Goal: Information Seeking & Learning: Find specific fact

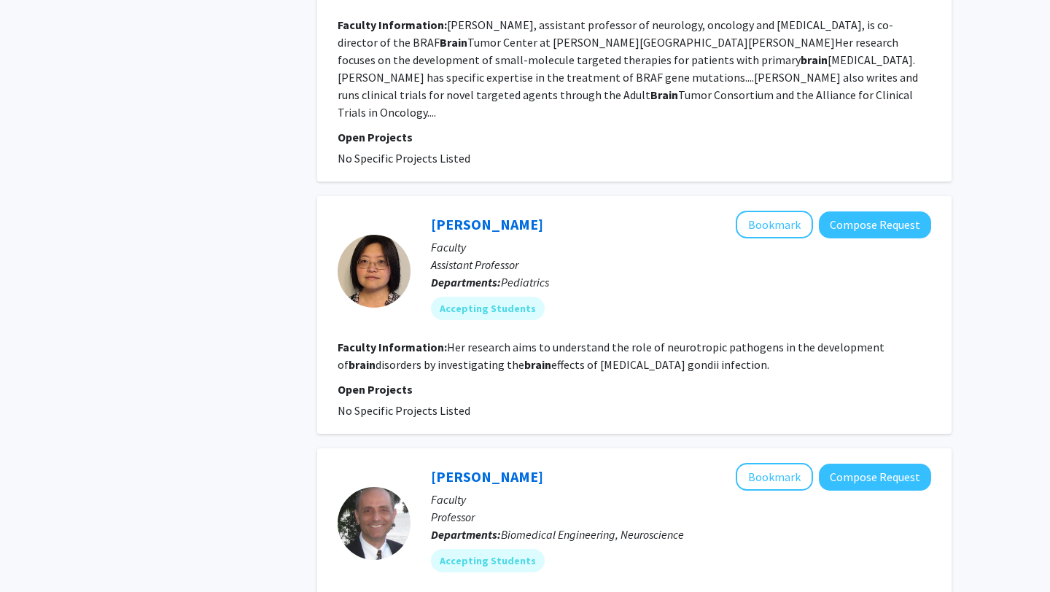
scroll to position [2287, 0]
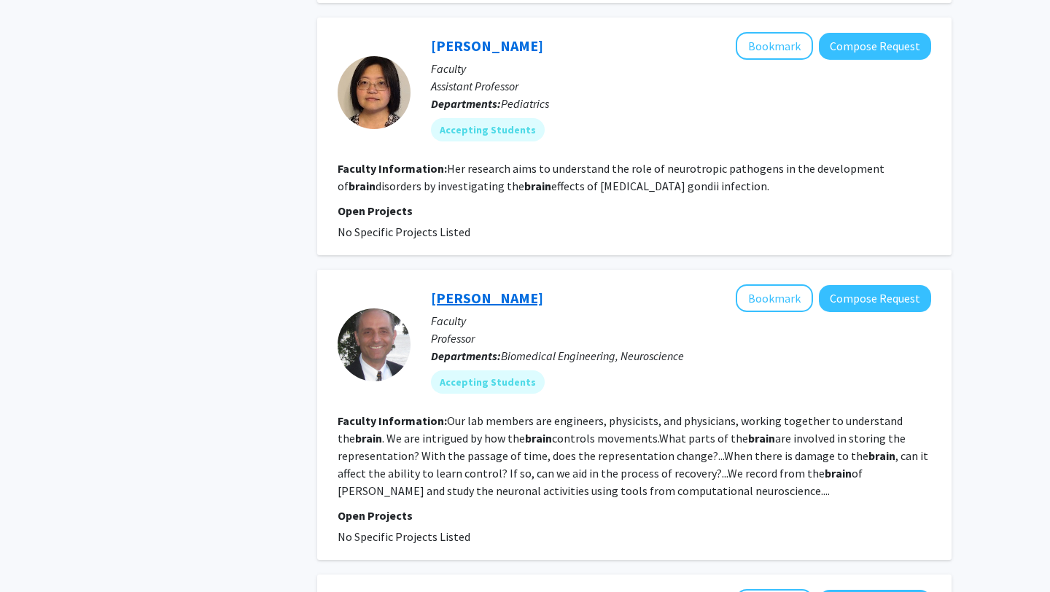
click at [481, 289] on link "[PERSON_NAME]" at bounding box center [487, 298] width 112 height 18
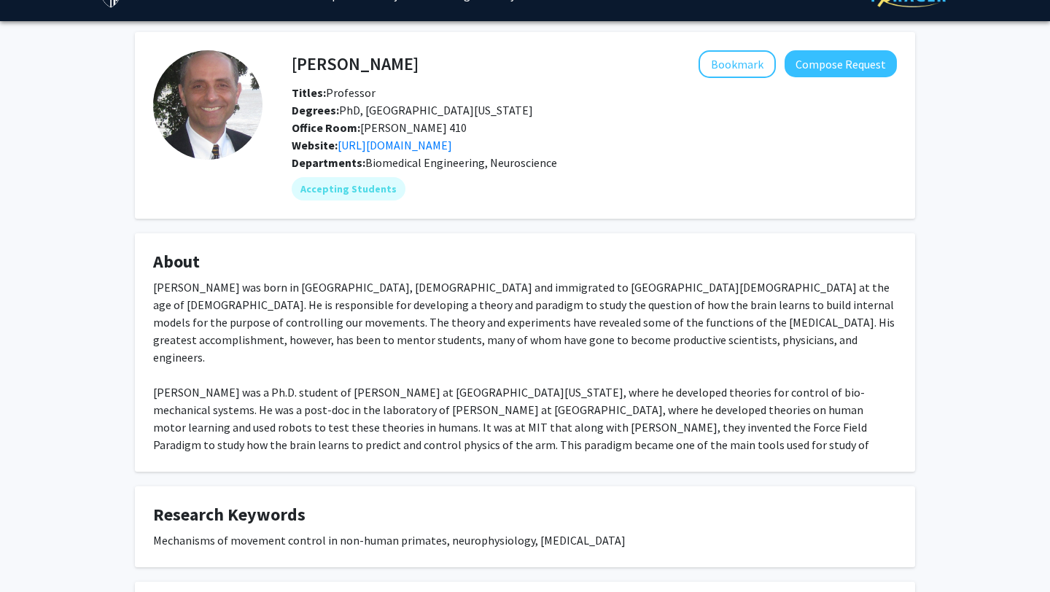
scroll to position [32, 0]
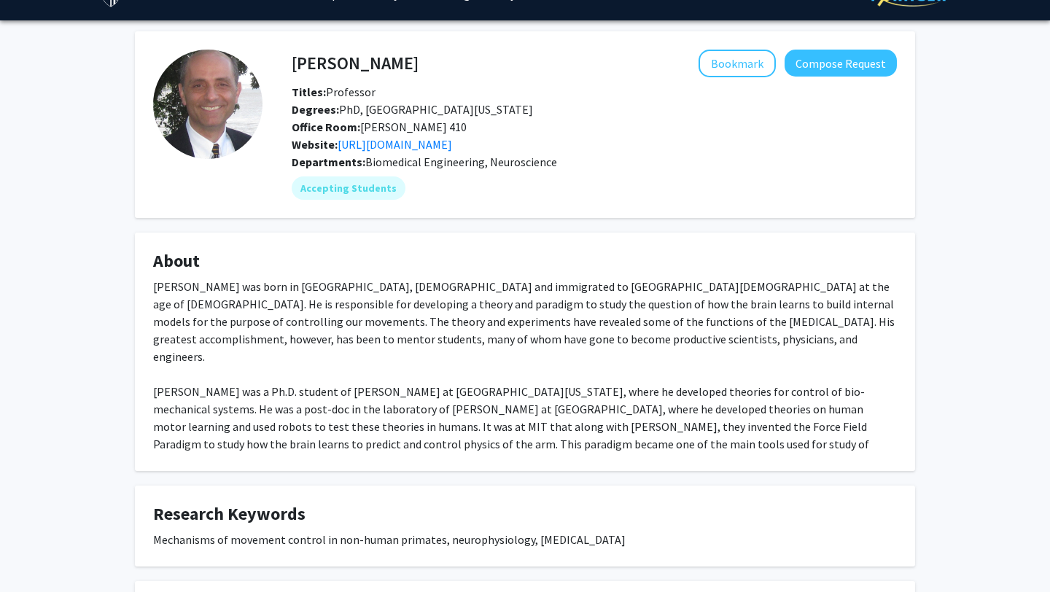
click at [364, 268] on h4 "About" at bounding box center [525, 261] width 744 height 21
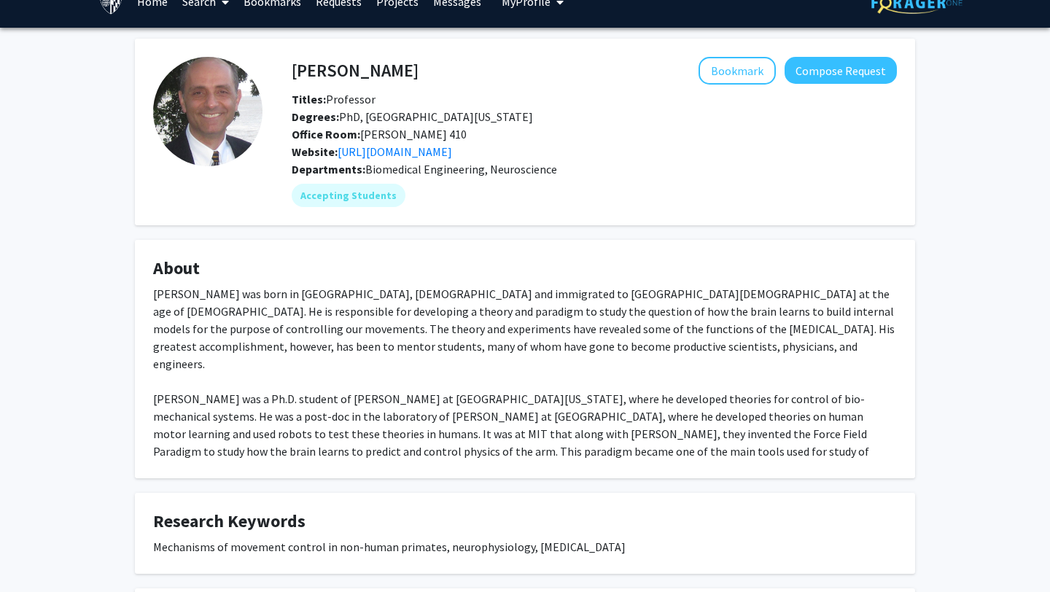
scroll to position [26, 0]
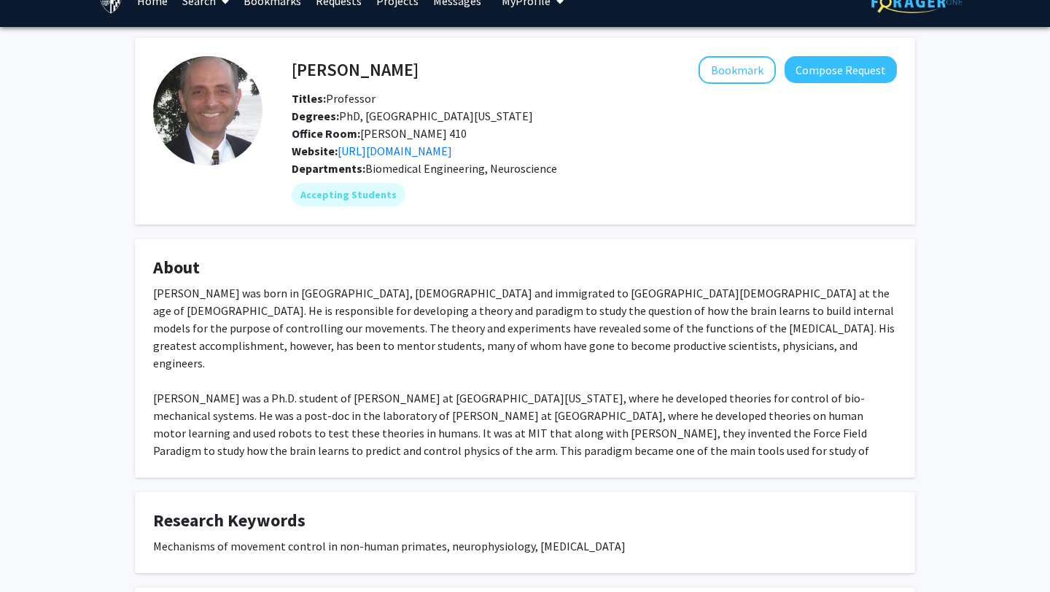
click at [360, 376] on div "[PERSON_NAME] was born in [GEOGRAPHIC_DATA], [DEMOGRAPHIC_DATA] and immigrated …" at bounding box center [525, 380] width 744 height 193
drag, startPoint x: 360, startPoint y: 376, endPoint x: 349, endPoint y: 377, distance: 11.7
click at [349, 377] on div "[PERSON_NAME] was born in [GEOGRAPHIC_DATA], [DEMOGRAPHIC_DATA] and immigrated …" at bounding box center [525, 380] width 744 height 193
copy div "[PERSON_NAME]"
click at [403, 128] on span "Office Room: [PERSON_NAME] 410" at bounding box center [379, 133] width 175 height 15
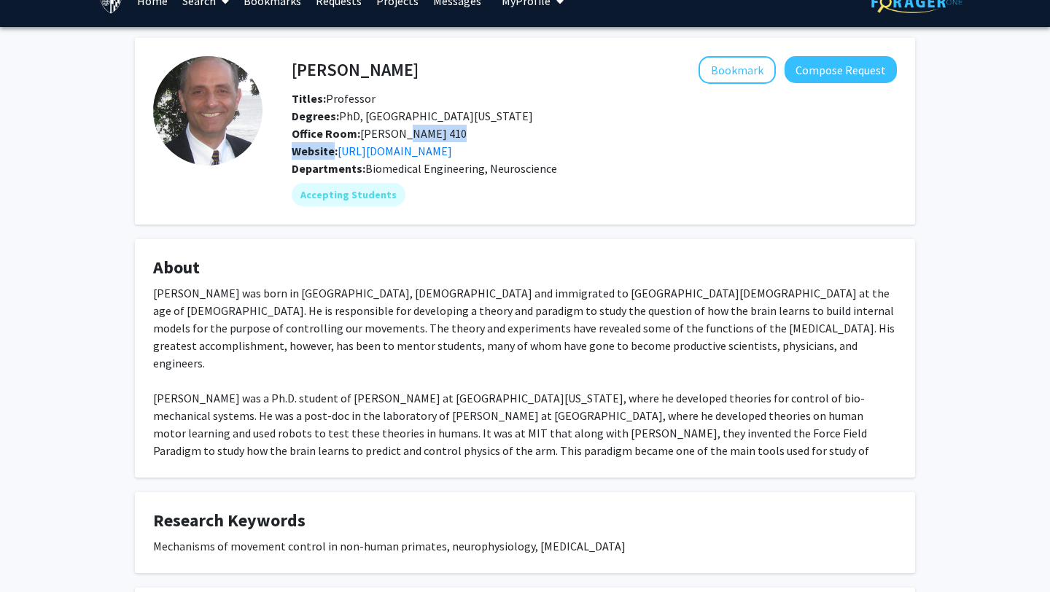
drag, startPoint x: 403, startPoint y: 128, endPoint x: 393, endPoint y: 129, distance: 9.5
click at [393, 129] on span "Office Room: [PERSON_NAME] 410" at bounding box center [379, 133] width 175 height 15
click at [378, 130] on span "Office Room: [PERSON_NAME] 410" at bounding box center [379, 133] width 175 height 15
drag, startPoint x: 378, startPoint y: 130, endPoint x: 402, endPoint y: 132, distance: 24.2
click at [402, 132] on span "Office Room: [PERSON_NAME] 410" at bounding box center [379, 133] width 175 height 15
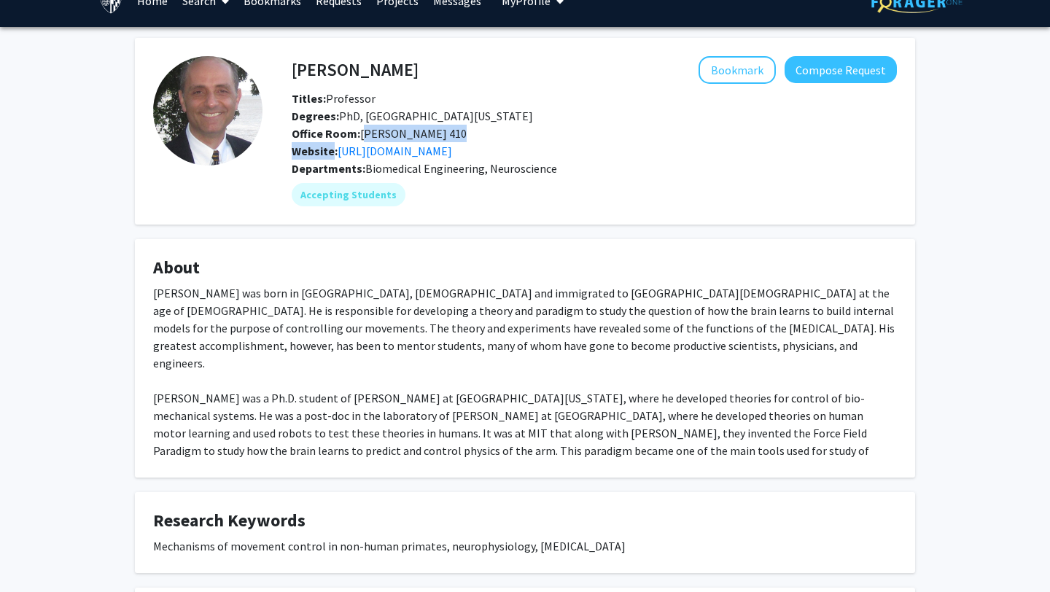
click at [380, 134] on span "Office Room: [PERSON_NAME] 410" at bounding box center [379, 133] width 175 height 15
drag, startPoint x: 380, startPoint y: 134, endPoint x: 397, endPoint y: 134, distance: 17.5
click at [397, 134] on span "Office Room: [PERSON_NAME] 410" at bounding box center [379, 133] width 175 height 15
click at [394, 153] on link "[URL][DOMAIN_NAME]" at bounding box center [395, 151] width 115 height 15
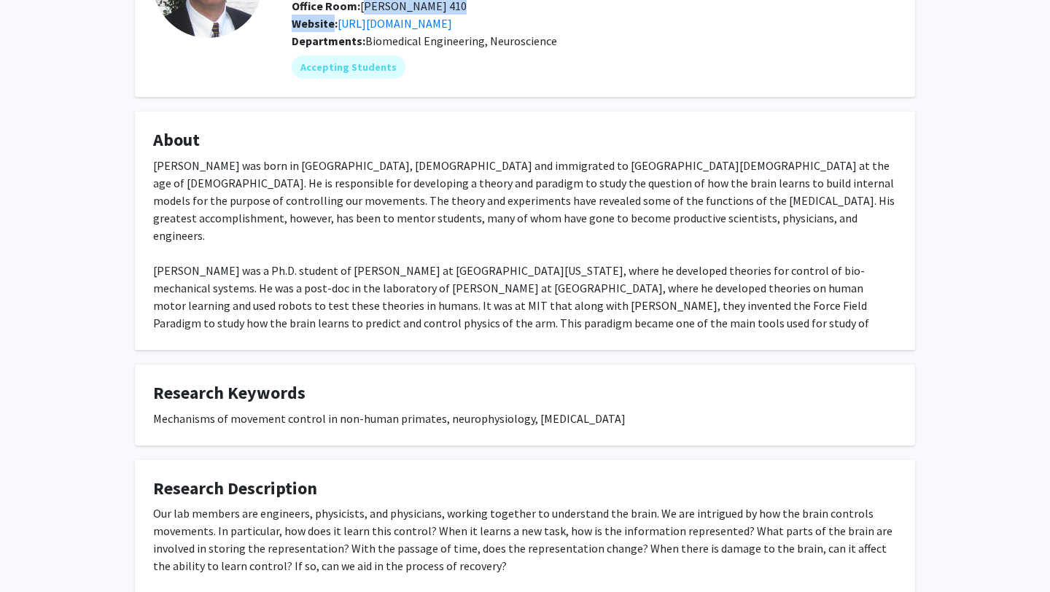
scroll to position [158, 0]
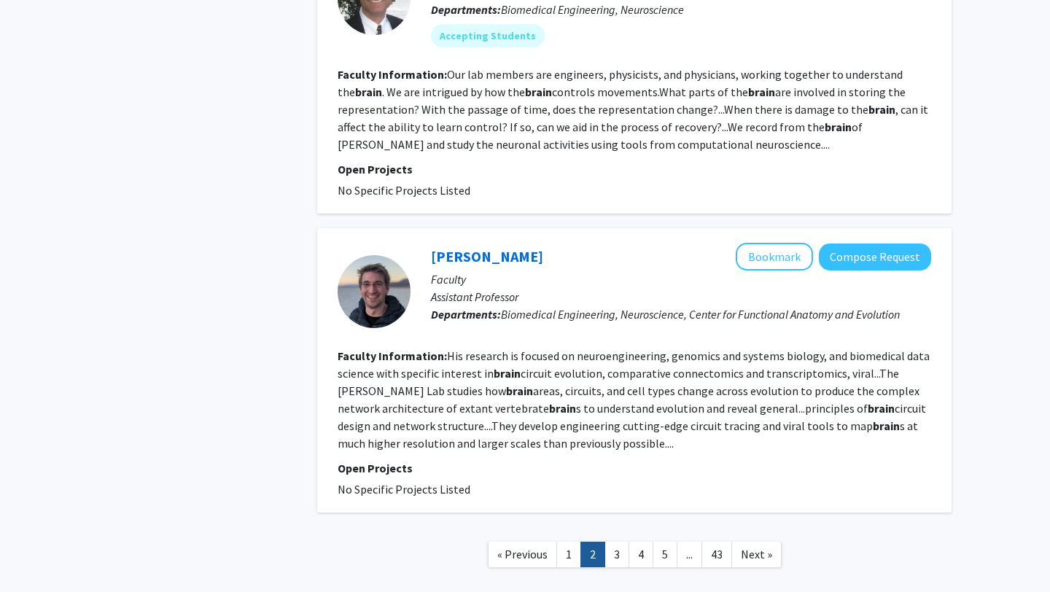
scroll to position [2645, 0]
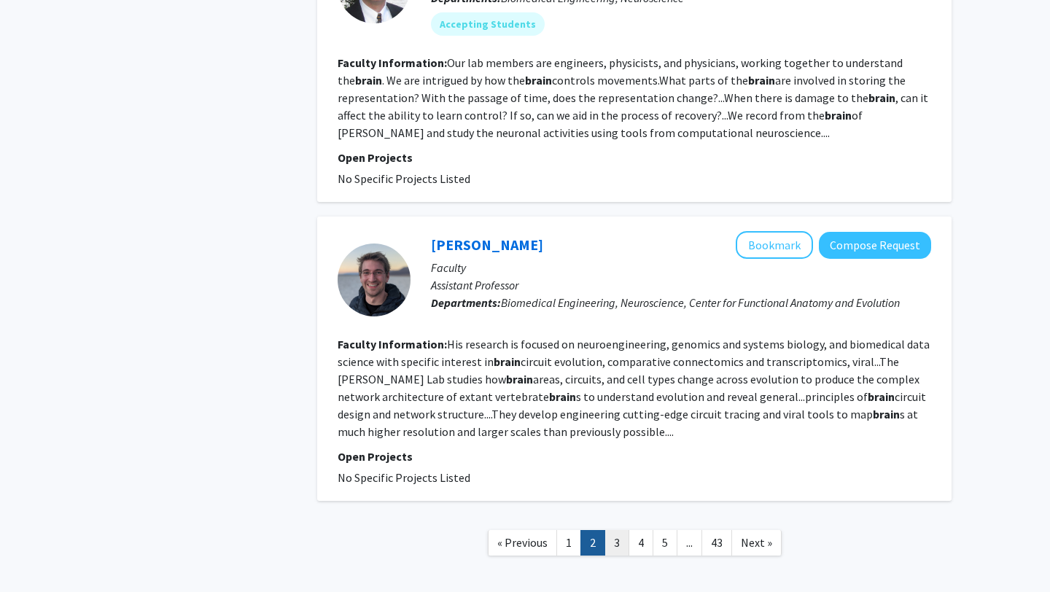
click at [613, 530] on link "3" at bounding box center [617, 543] width 25 height 26
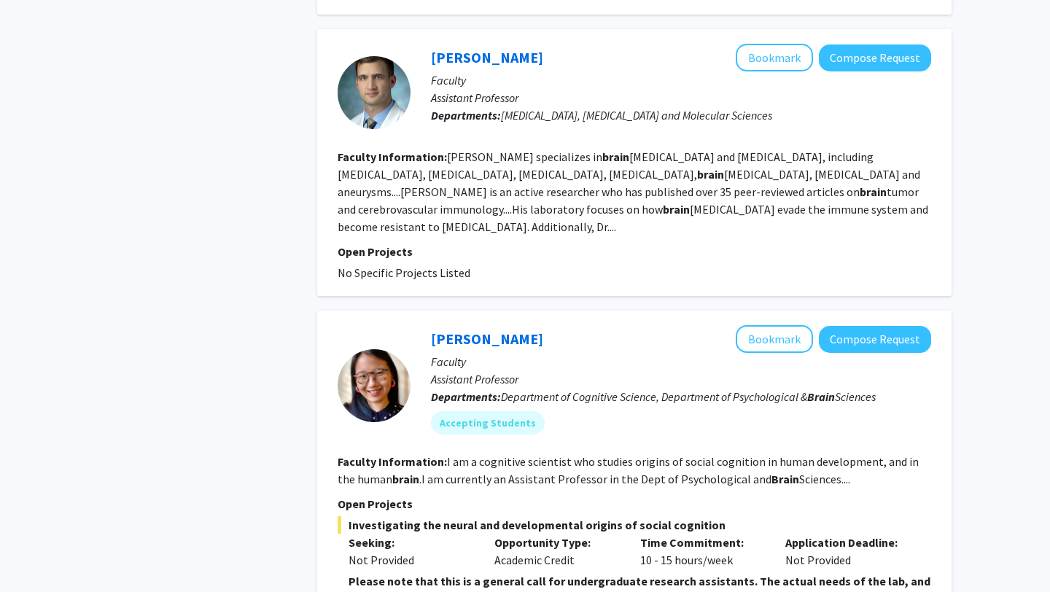
scroll to position [2754, 0]
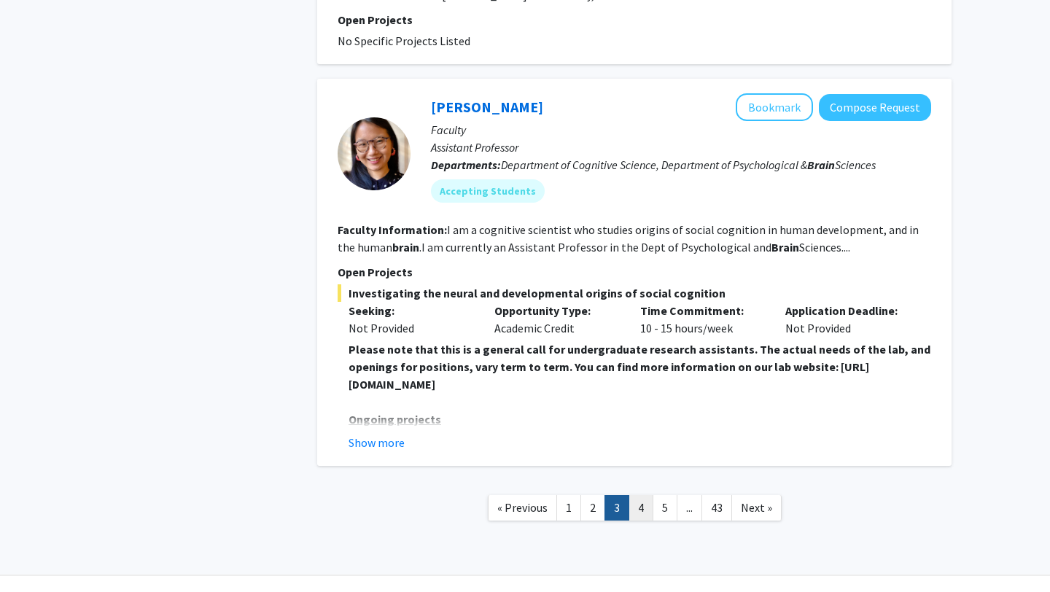
click at [638, 495] on link "4" at bounding box center [641, 508] width 25 height 26
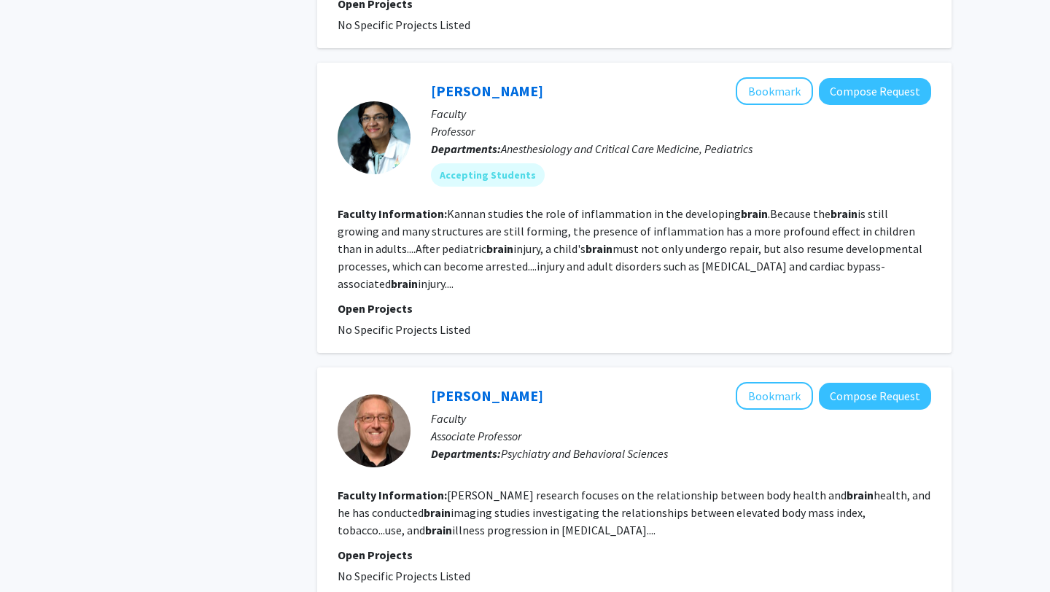
scroll to position [2645, 0]
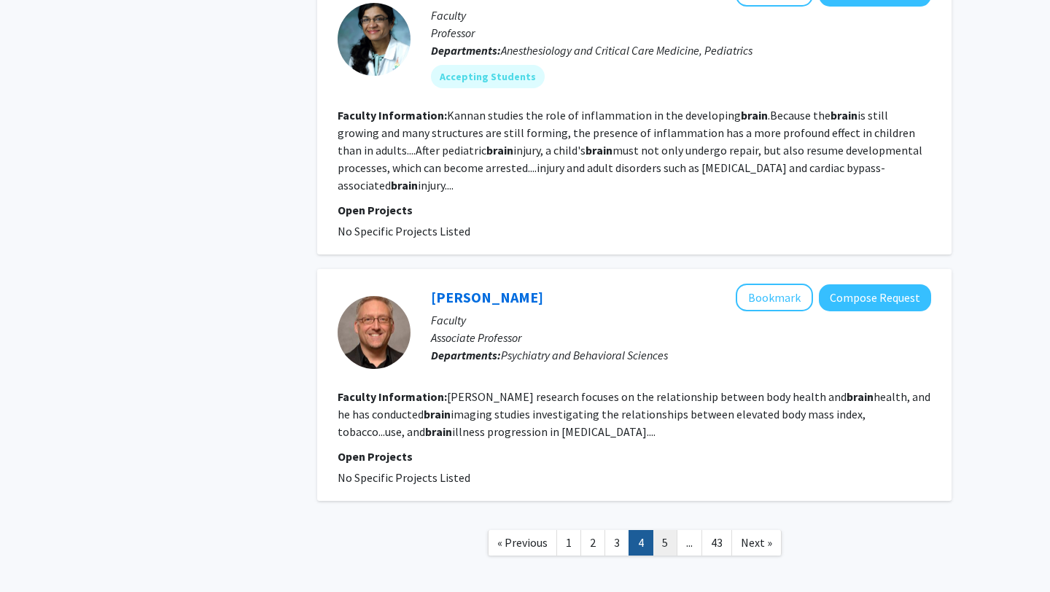
click at [655, 530] on link "5" at bounding box center [665, 543] width 25 height 26
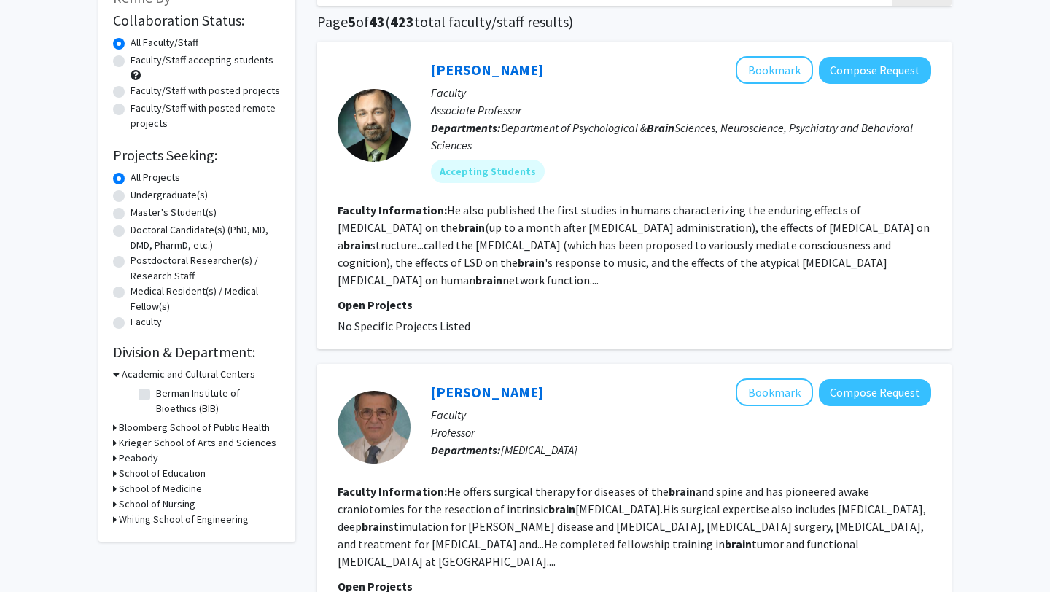
scroll to position [143, 0]
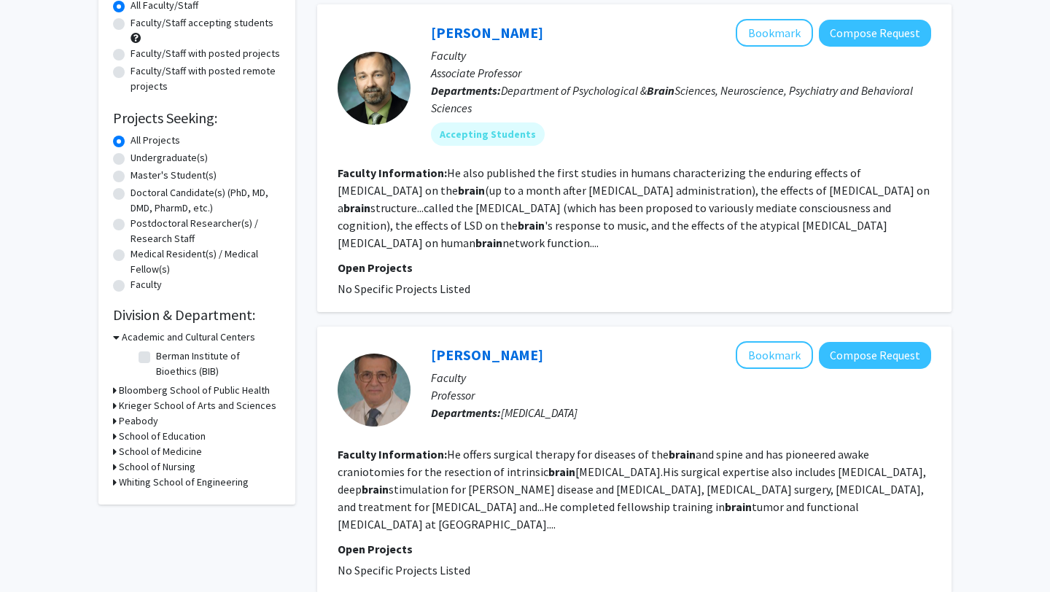
click at [119, 453] on h3 "School of Medicine" at bounding box center [160, 451] width 83 height 15
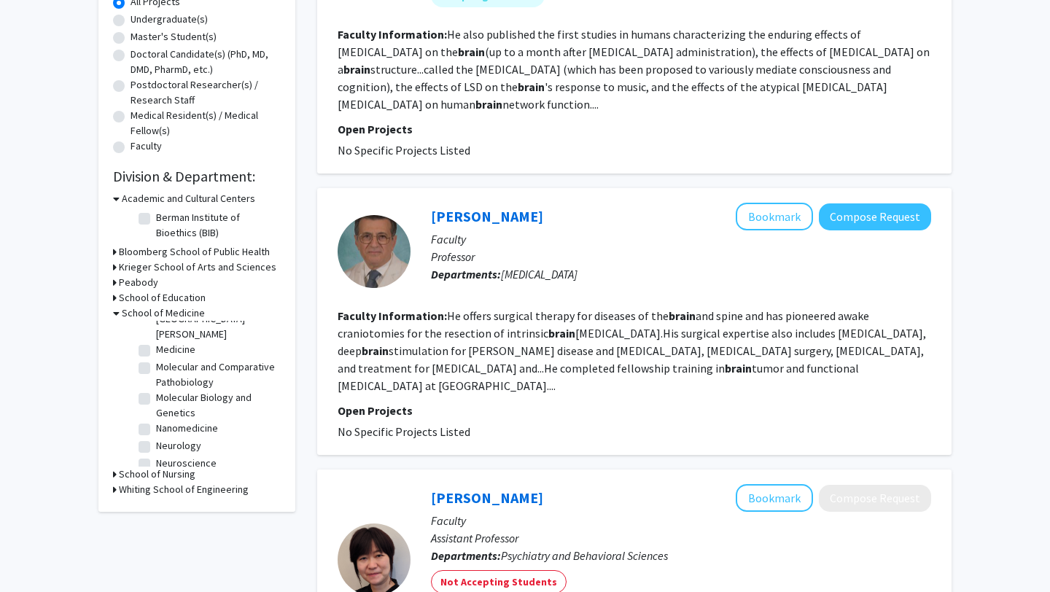
scroll to position [738, 0]
click at [156, 466] on label "[MEDICAL_DATA]" at bounding box center [190, 473] width 69 height 15
click at [156, 466] on input "[MEDICAL_DATA]" at bounding box center [160, 470] width 9 height 9
checkbox input "true"
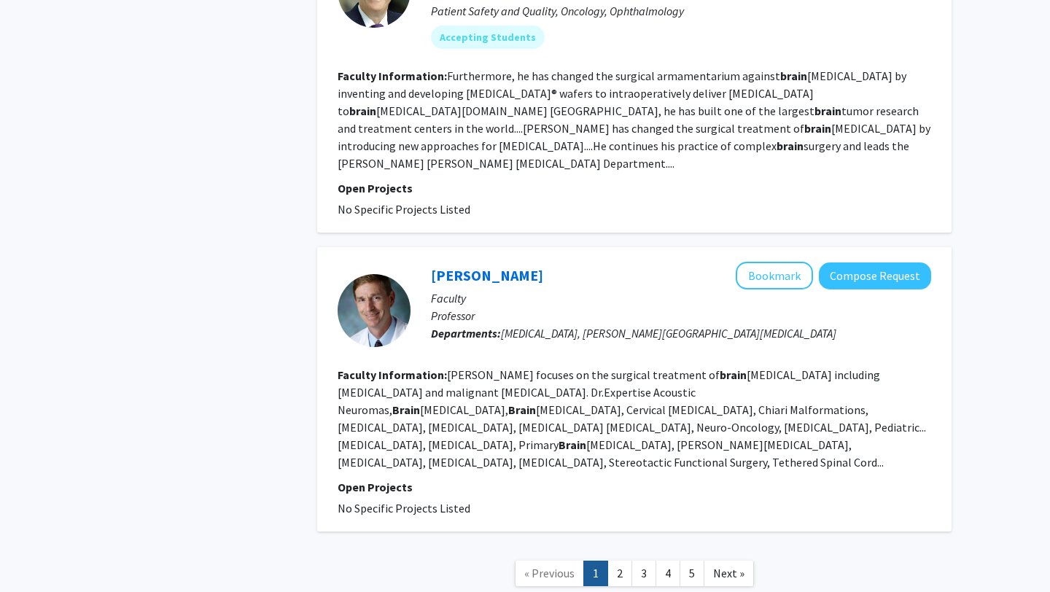
scroll to position [2890, 0]
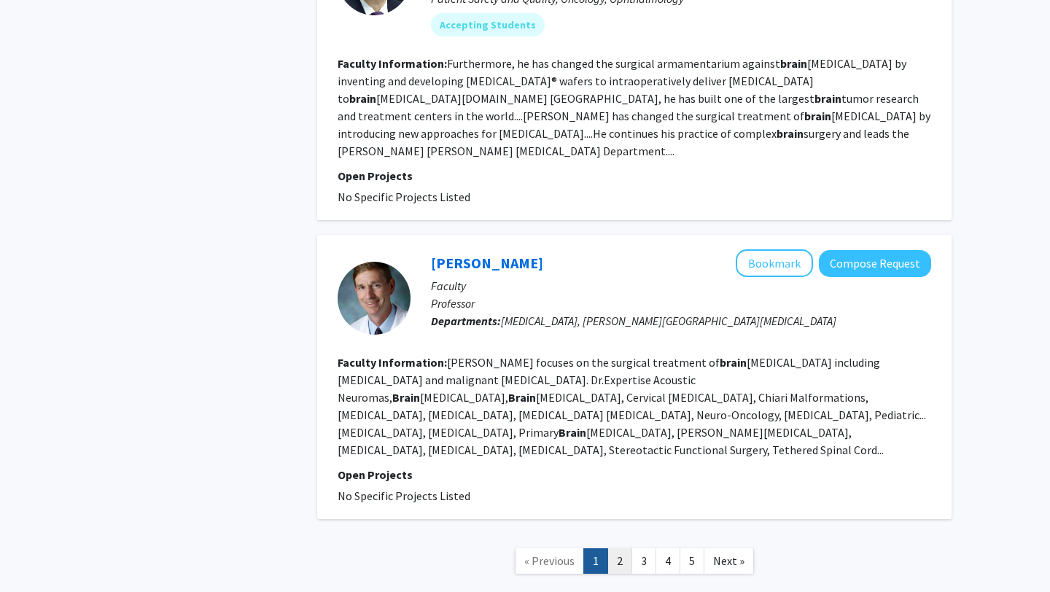
click at [613, 548] on link "2" at bounding box center [620, 561] width 25 height 26
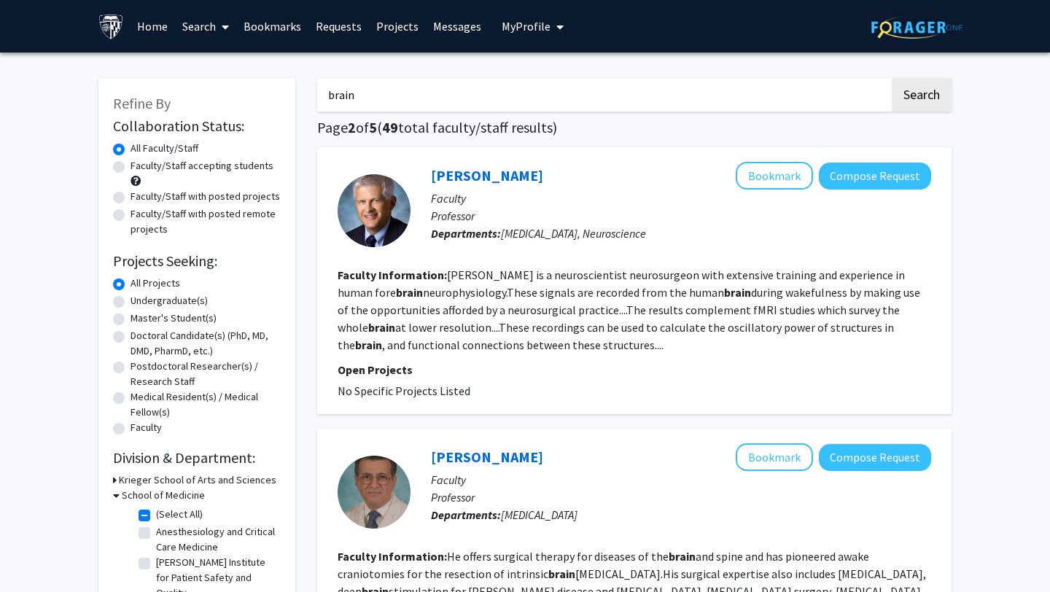
click at [472, 105] on input "brain" at bounding box center [603, 95] width 573 height 34
type input "[PERSON_NAME]"
click at [892, 78] on button "Search" at bounding box center [922, 95] width 60 height 34
checkbox input "false"
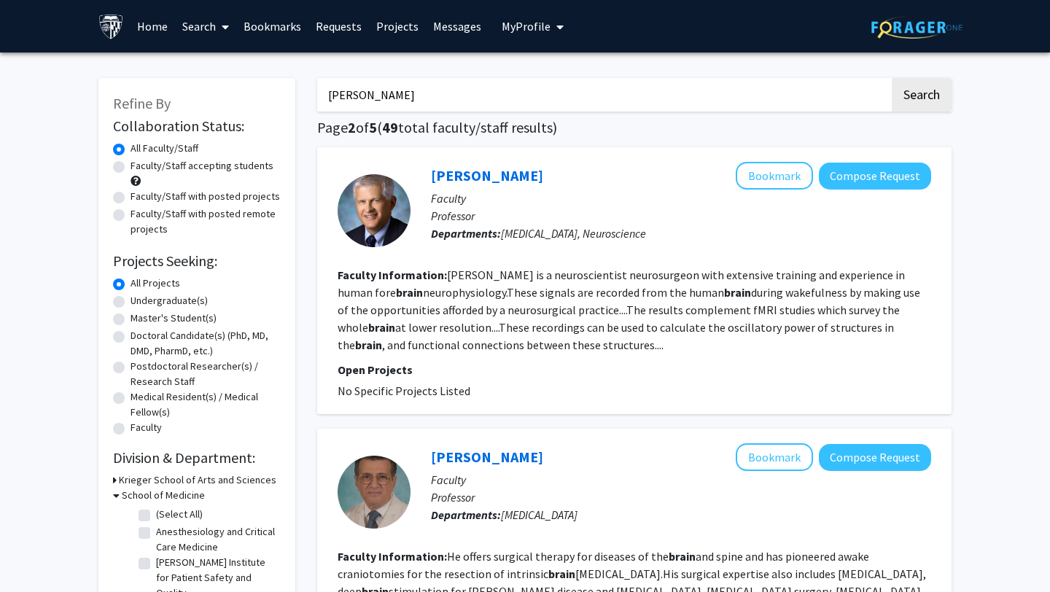
checkbox input "false"
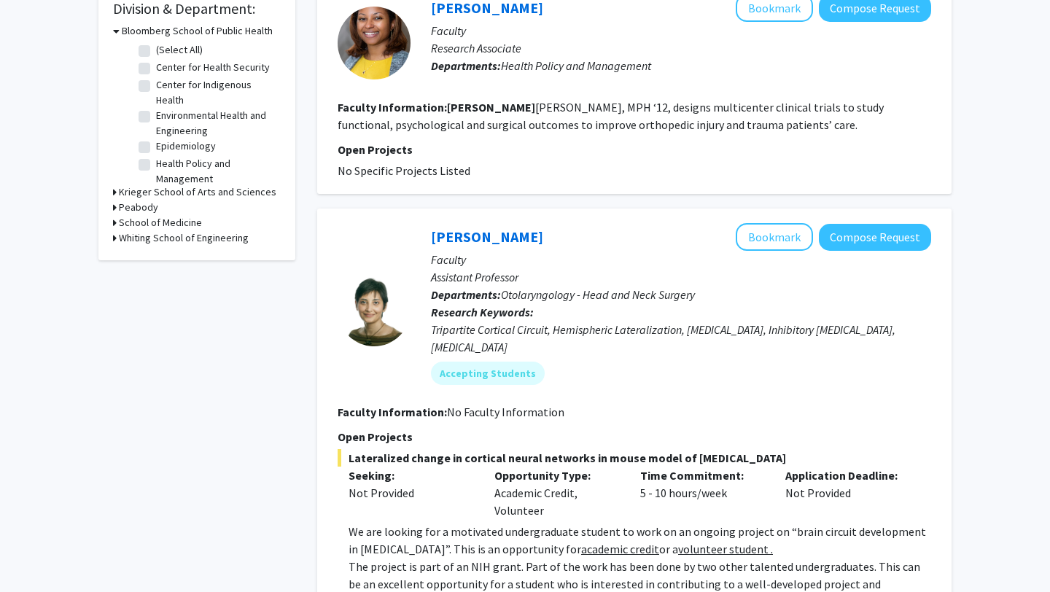
scroll to position [451, 0]
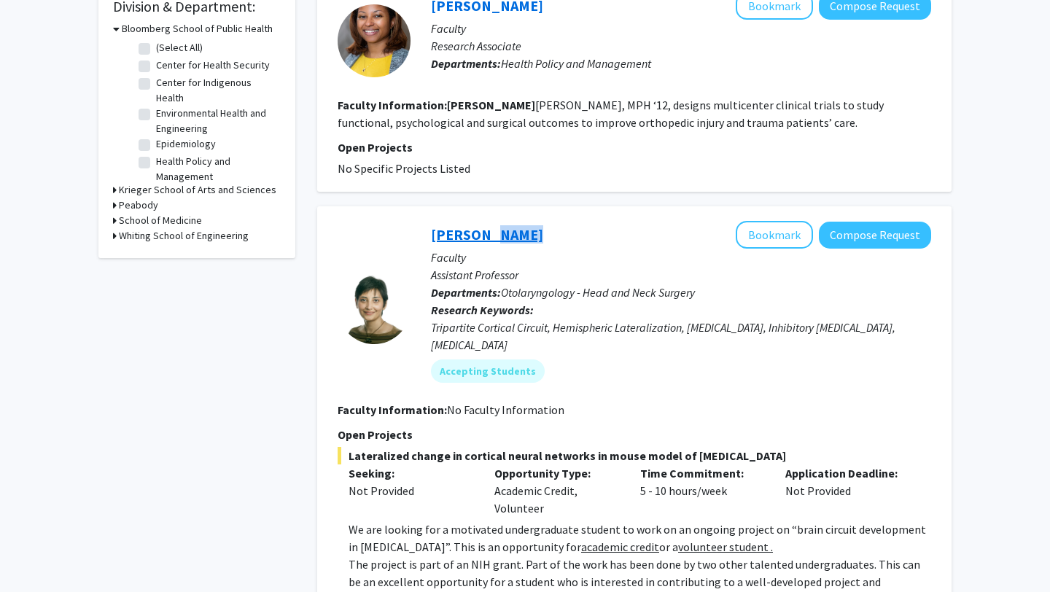
click at [481, 226] on div "[PERSON_NAME] Bookmark Compose Request" at bounding box center [681, 235] width 500 height 28
click at [480, 225] on link "[PERSON_NAME]" at bounding box center [487, 234] width 112 height 18
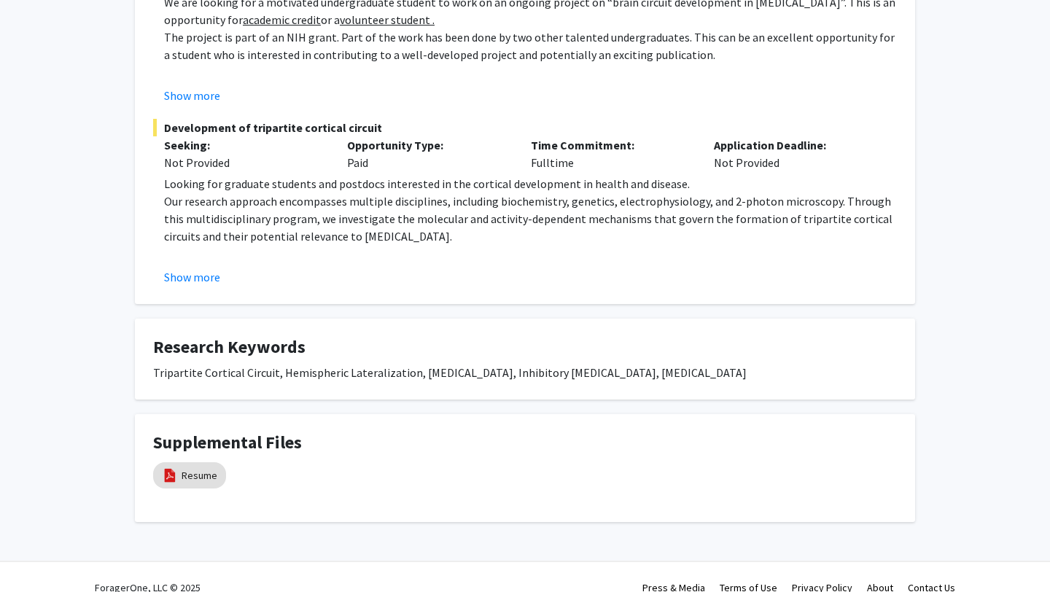
scroll to position [373, 0]
click at [179, 479] on mat-chip "Resume" at bounding box center [189, 475] width 73 height 26
click at [201, 467] on link "Resume" at bounding box center [200, 474] width 36 height 15
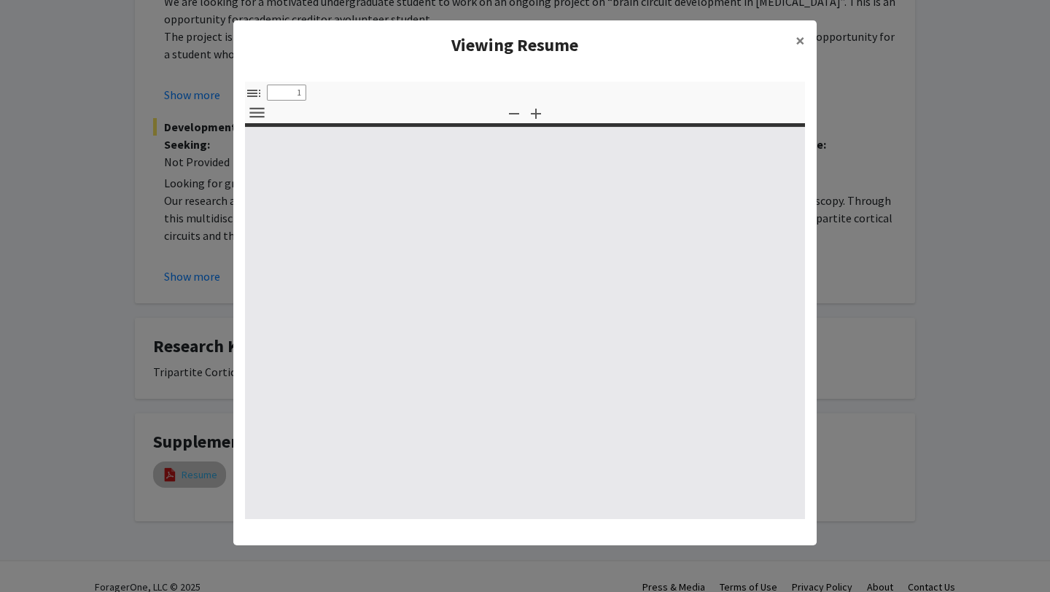
select select "custom"
type input "0"
select select "custom"
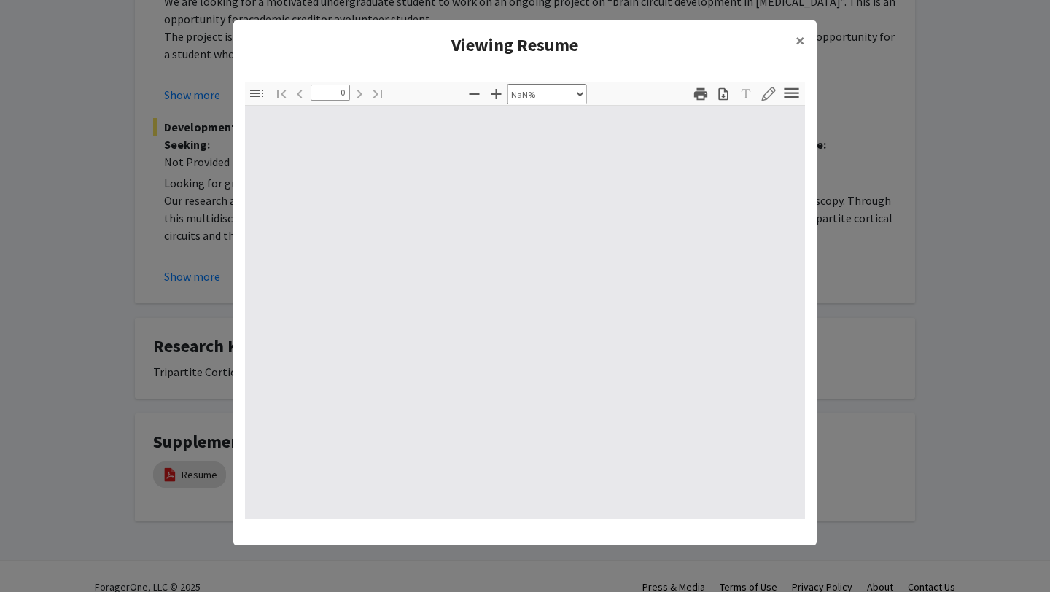
type input "1"
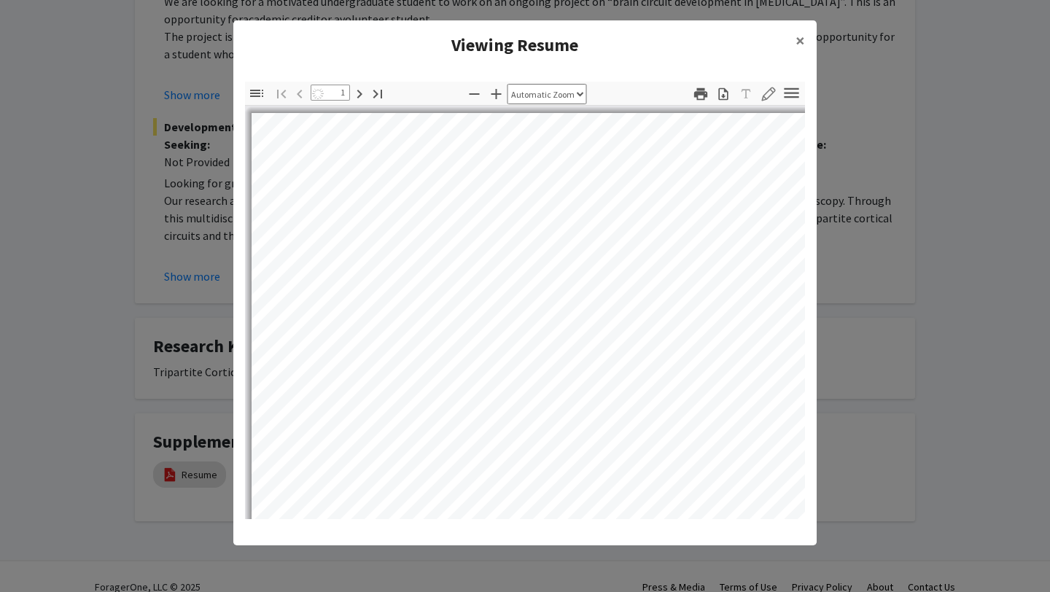
select select "auto"
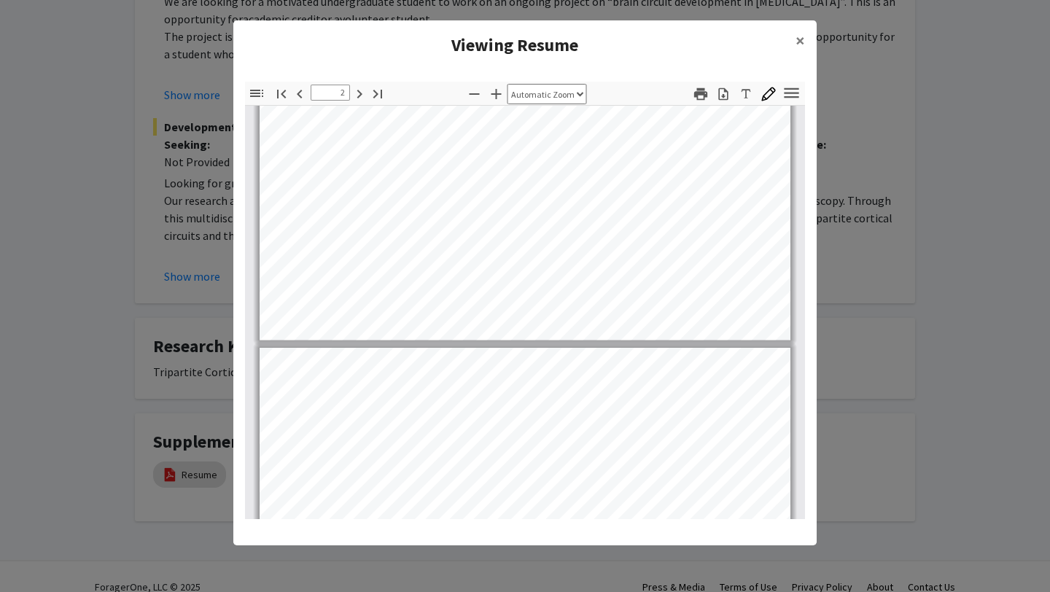
scroll to position [564, 0]
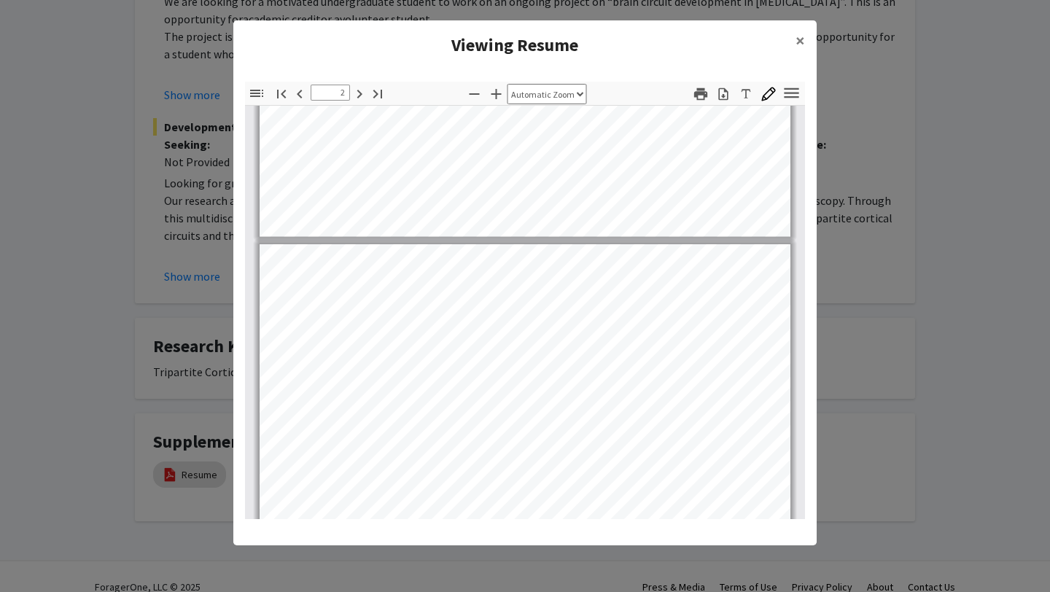
type input "1"
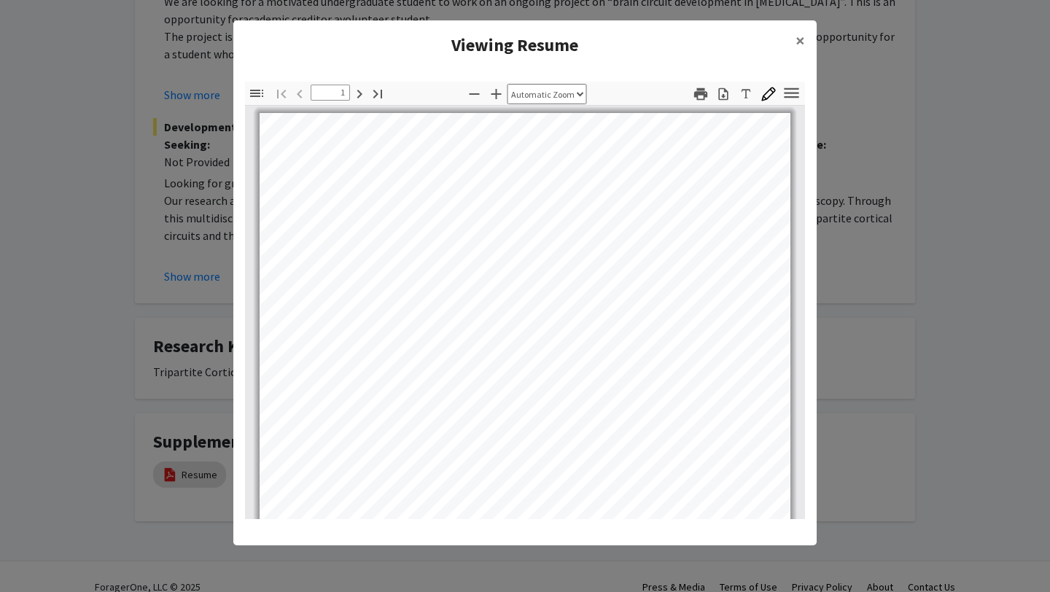
scroll to position [7, 0]
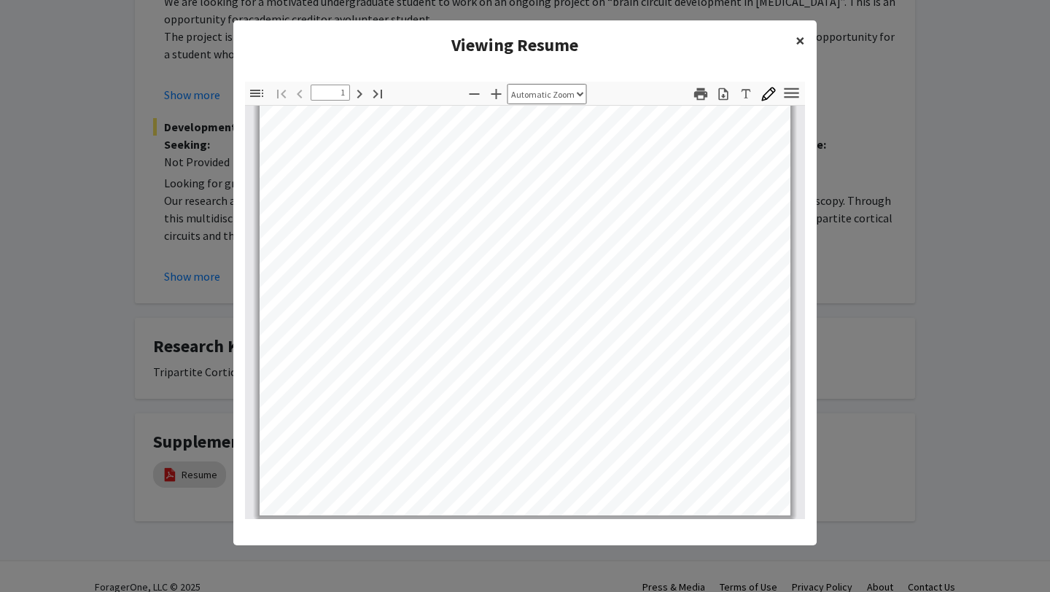
click at [800, 41] on span "×" at bounding box center [800, 40] width 9 height 23
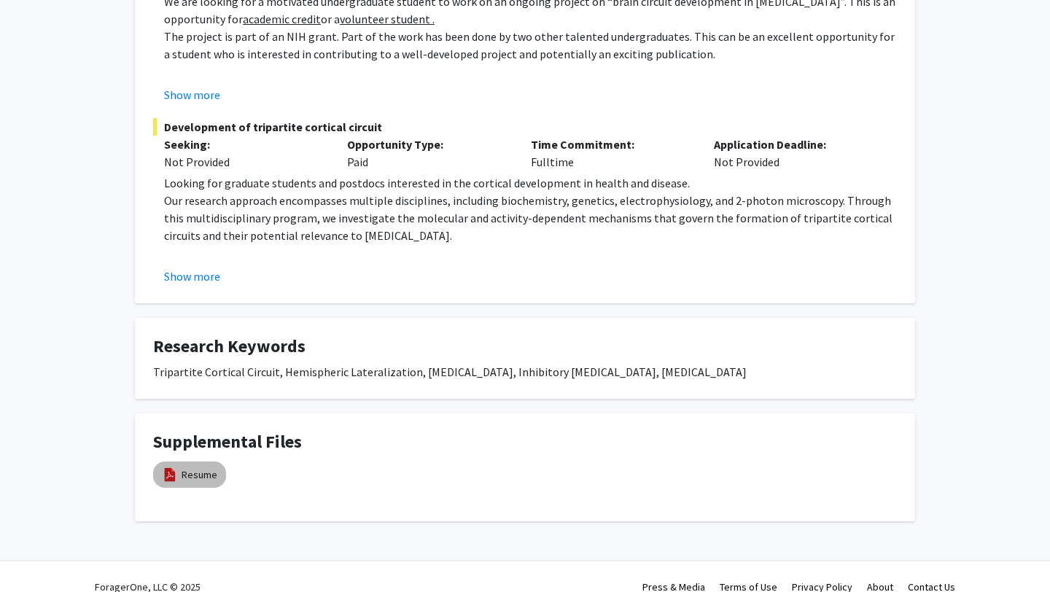
click at [202, 486] on mat-chip "Resume" at bounding box center [189, 475] width 73 height 26
click at [195, 470] on link "Resume" at bounding box center [200, 474] width 36 height 15
select select "custom"
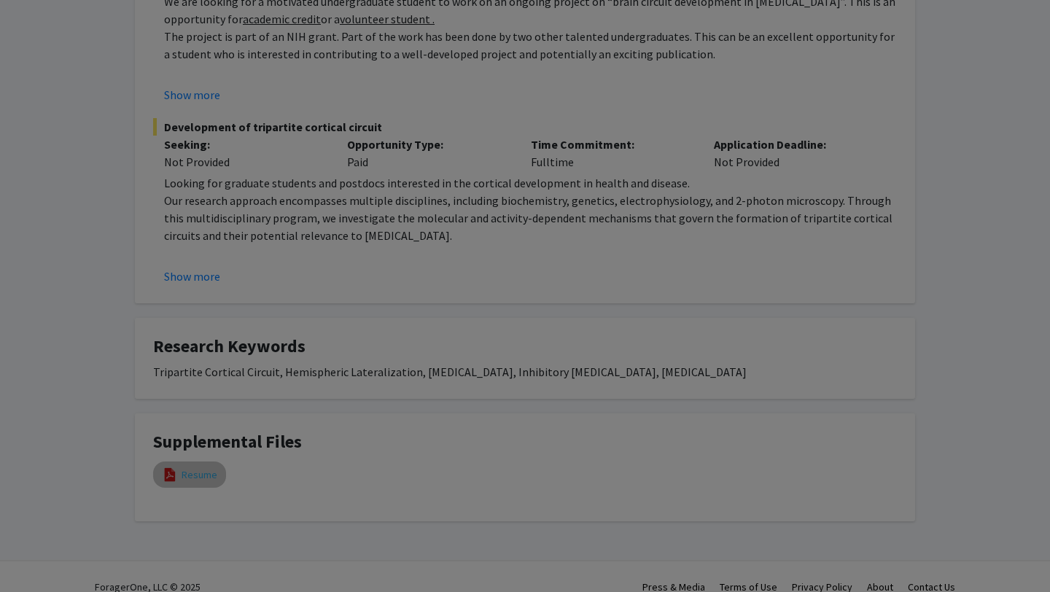
type input "1"
select select "auto"
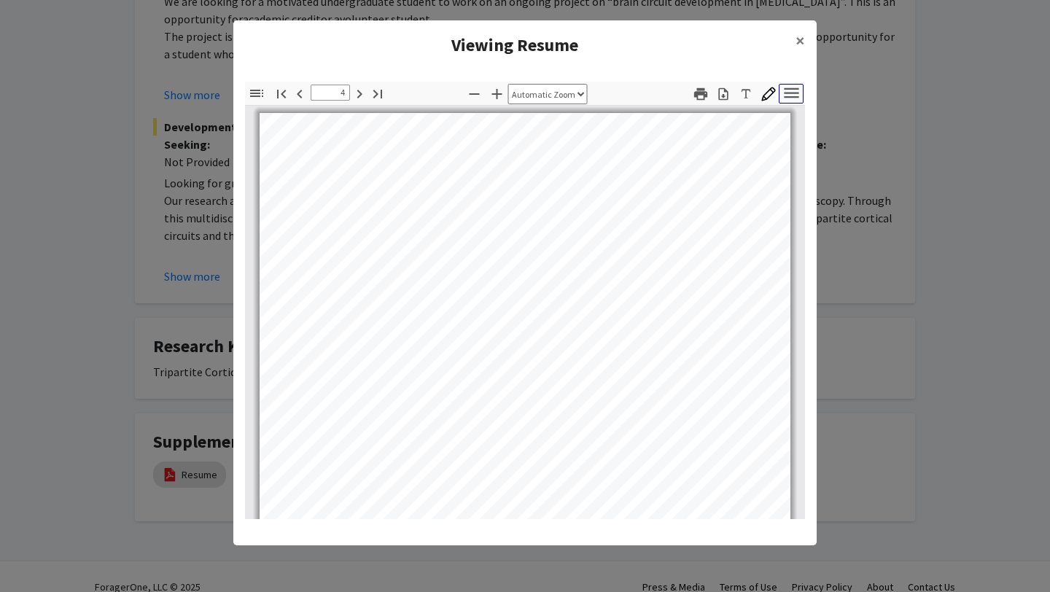
click at [796, 98] on icon "button" at bounding box center [792, 93] width 20 height 20
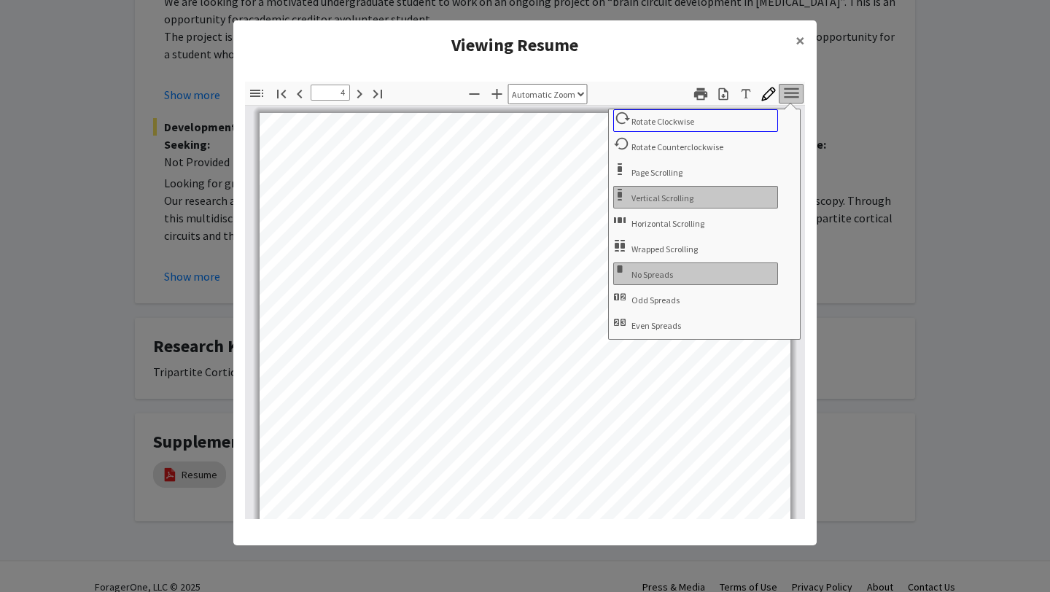
click at [661, 121] on span "Rotate Clockwise" at bounding box center [665, 121] width 66 height 11
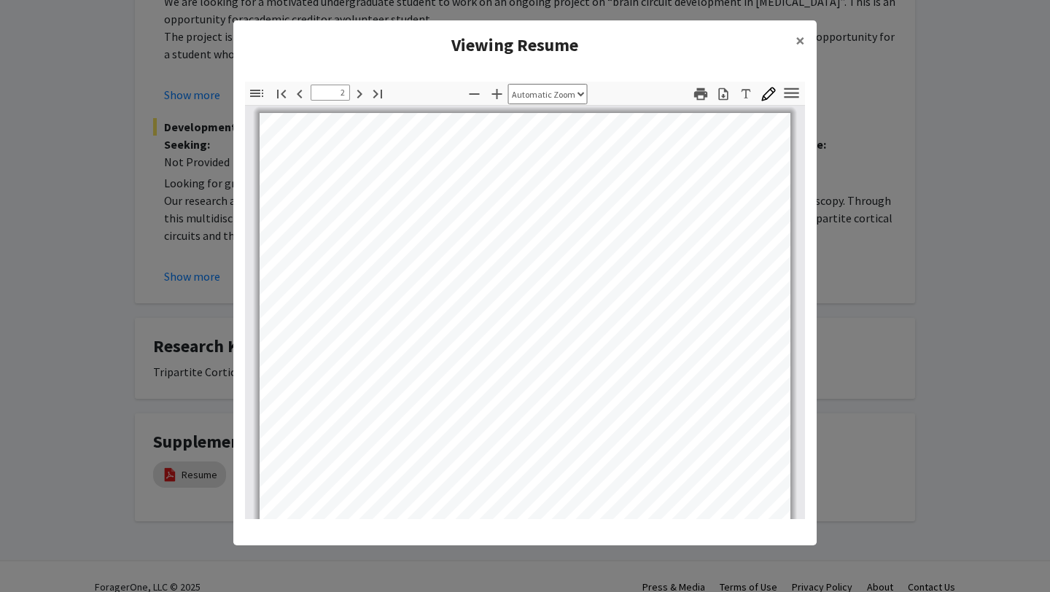
type input "1"
click at [802, 40] on span "×" at bounding box center [800, 40] width 9 height 23
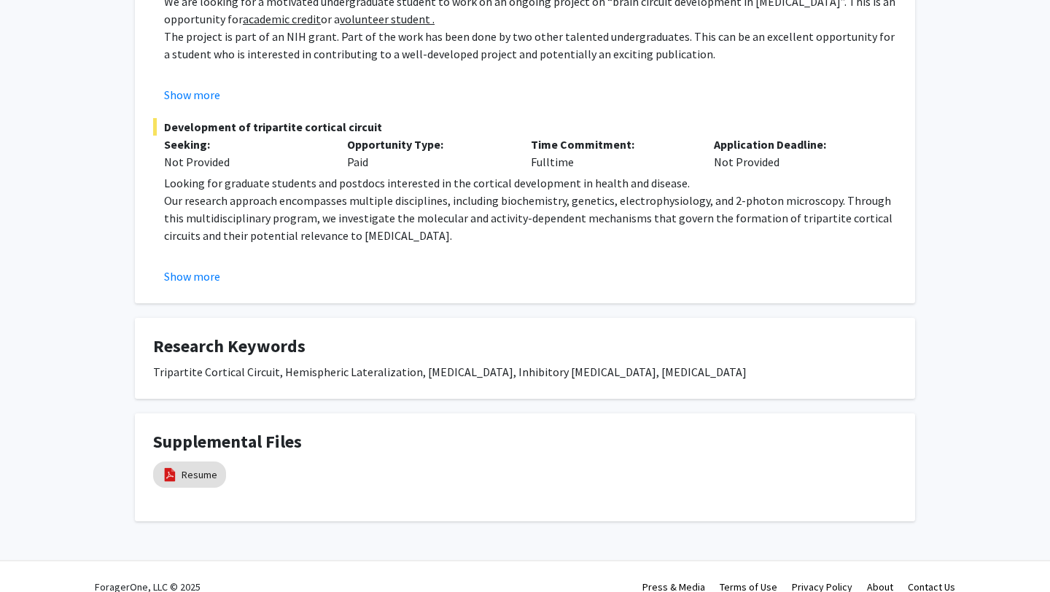
click at [567, 136] on span "Development of tripartite cortical circuit" at bounding box center [525, 127] width 744 height 18
click at [334, 238] on p "Our research approach encompasses multiple disciplines, including biochemistry,…" at bounding box center [530, 218] width 733 height 53
click at [185, 285] on button "Show more" at bounding box center [192, 277] width 56 height 18
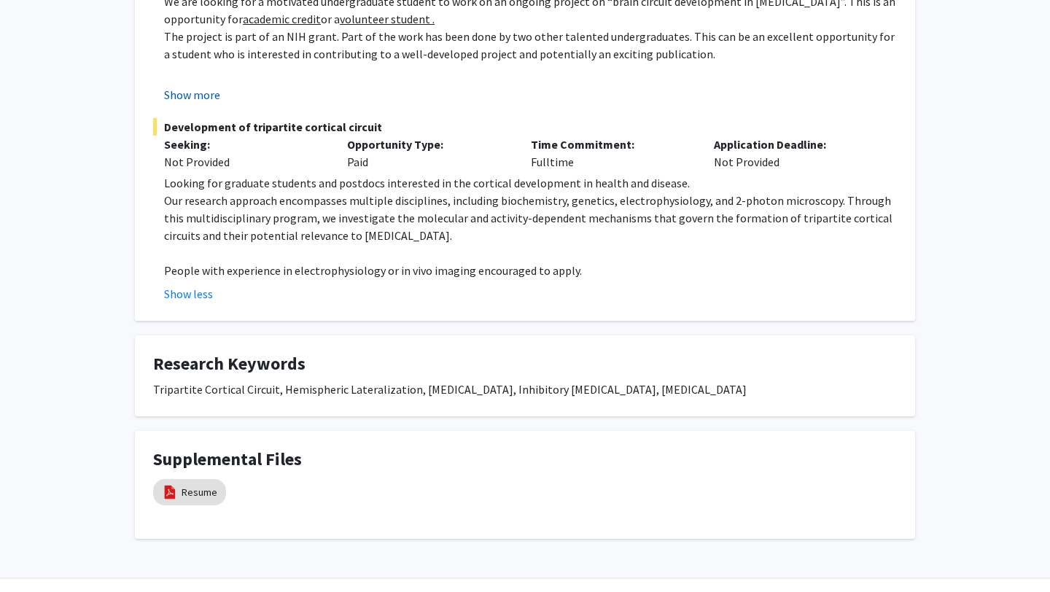
click at [209, 104] on button "Show more" at bounding box center [192, 95] width 56 height 18
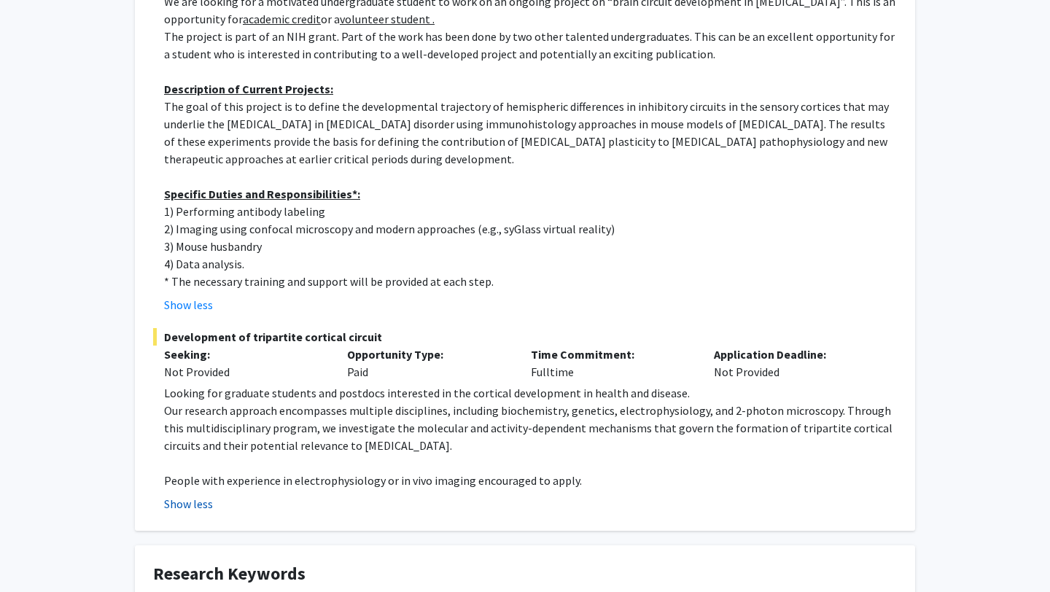
click at [185, 513] on button "Show less" at bounding box center [188, 504] width 49 height 18
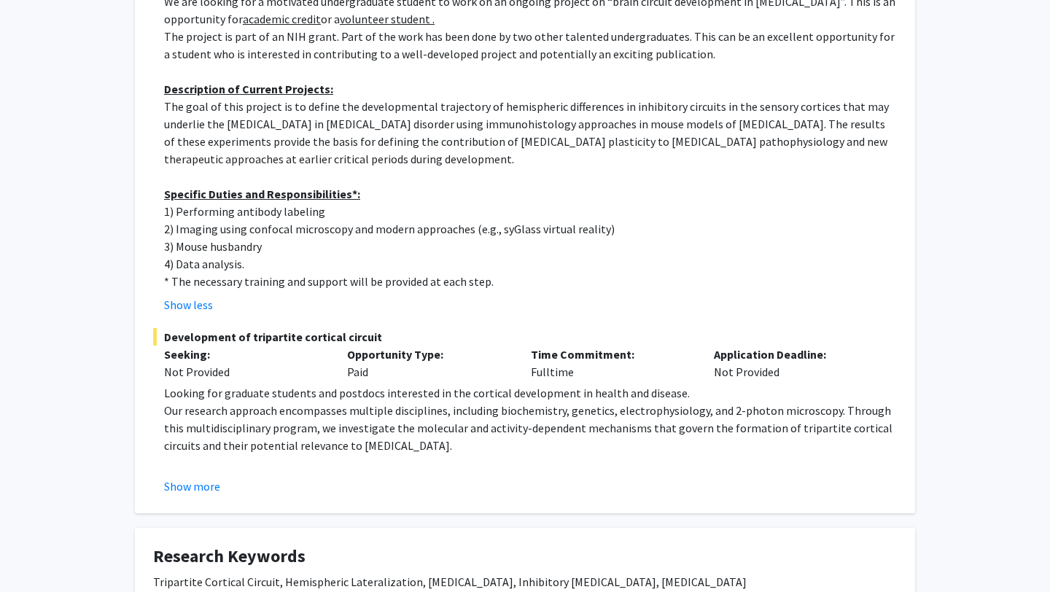
click at [221, 255] on p "3) Mouse husbandry" at bounding box center [530, 247] width 733 height 18
drag, startPoint x: 221, startPoint y: 423, endPoint x: 192, endPoint y: 423, distance: 29.2
click at [192, 255] on p "3) Mouse husbandry" at bounding box center [530, 247] width 733 height 18
click at [199, 290] on p "* The necessary training and support will be provided at each step." at bounding box center [530, 282] width 733 height 18
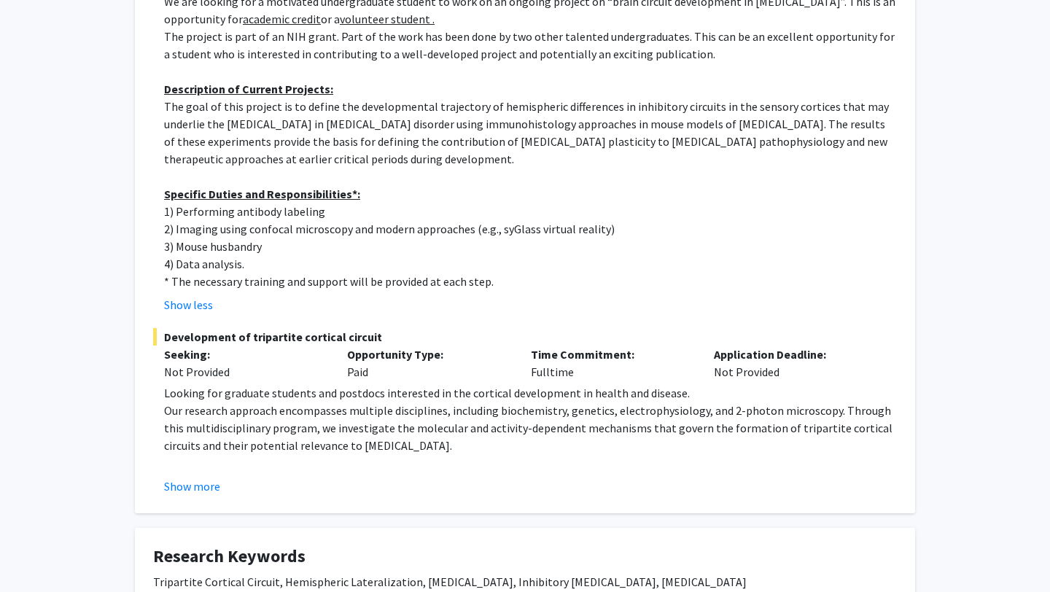
click at [199, 273] on p "4) Data analysis." at bounding box center [530, 264] width 733 height 18
